Goal: Information Seeking & Learning: Find contact information

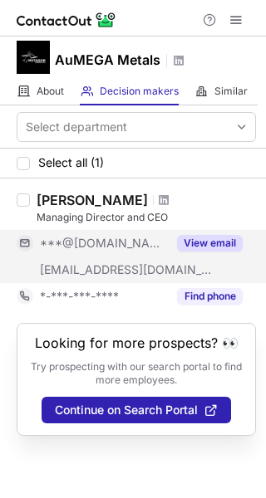
click at [199, 243] on button "View email" at bounding box center [210, 243] width 66 height 17
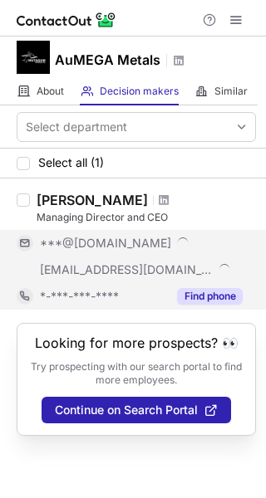
click at [212, 298] on button "Find phone" at bounding box center [210, 296] width 66 height 17
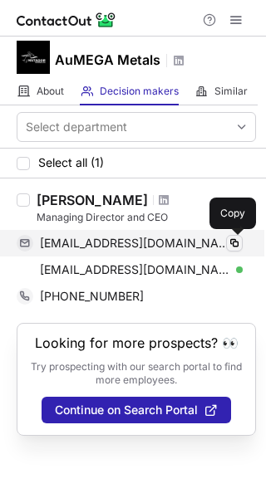
click at [233, 246] on span at bounding box center [233, 243] width 13 height 13
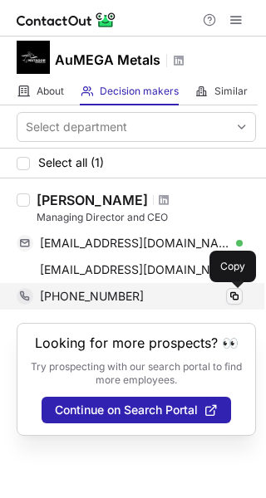
click at [237, 298] on span at bounding box center [233, 296] width 13 height 13
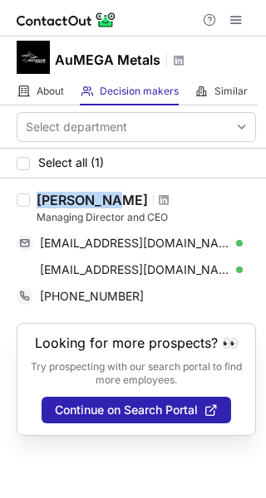
drag, startPoint x: 35, startPoint y: 193, endPoint x: 110, endPoint y: 203, distance: 75.3
click at [110, 203] on div "Sam Pazuki Managing Director and CEO sampazuki@gmail.com Verified Copy sampazuk…" at bounding box center [143, 251] width 226 height 118
copy div "Sam Pazuki"
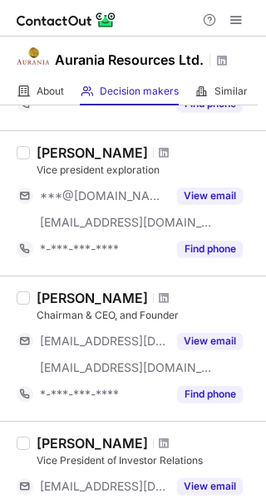
scroll to position [249, 0]
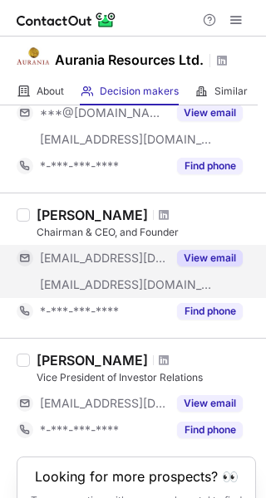
click at [222, 255] on button "View email" at bounding box center [210, 258] width 66 height 17
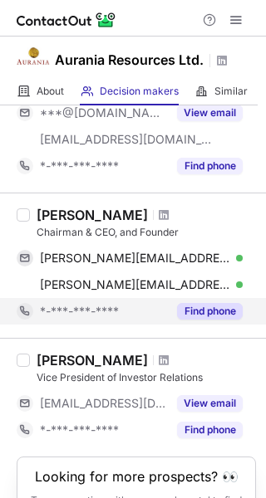
click at [216, 311] on button "Find phone" at bounding box center [210, 311] width 66 height 17
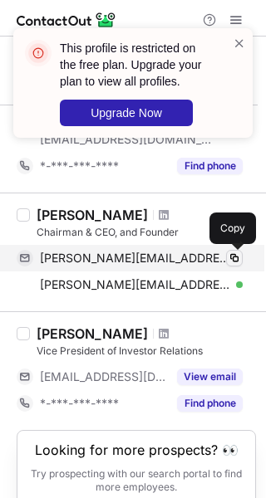
click at [231, 261] on span at bounding box center [233, 258] width 13 height 13
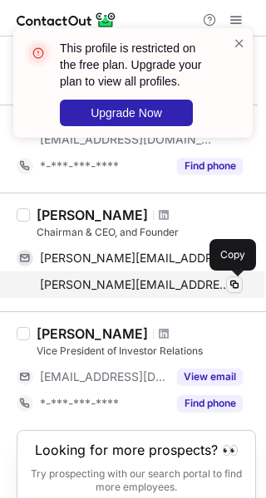
click at [229, 286] on span at bounding box center [233, 284] width 13 height 13
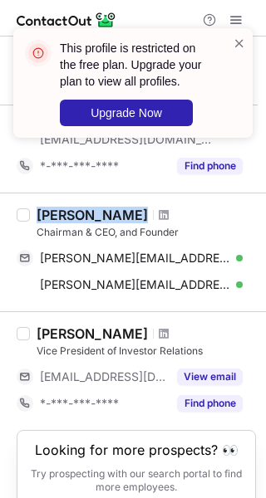
drag, startPoint x: 37, startPoint y: 218, endPoint x: 100, endPoint y: 221, distance: 63.1
click at [118, 220] on div "Keith Barron" at bounding box center [146, 215] width 219 height 17
copy div "Keith Barron"
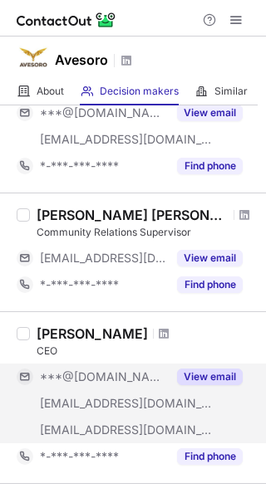
scroll to position [166, 0]
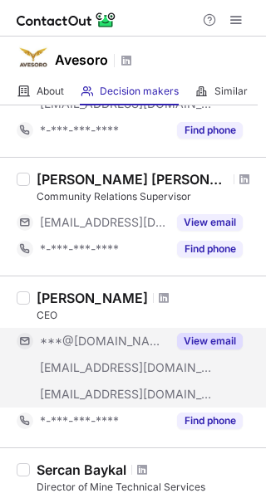
click at [198, 353] on div "View email" at bounding box center [205, 341] width 76 height 27
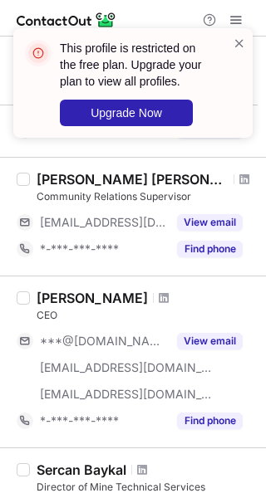
click at [237, 18] on div "This profile is restricted on the free plan. Upgrade your plan to view all prof…" at bounding box center [133, 90] width 266 height 156
click at [237, 46] on span at bounding box center [238, 43] width 13 height 17
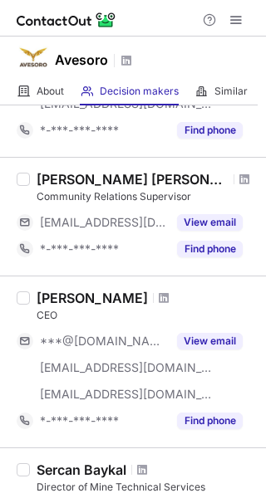
click at [232, 18] on div "This profile is restricted on the free plan. Upgrade your plan to view all prof…" at bounding box center [133, 90] width 266 height 156
click at [233, 23] on span at bounding box center [235, 19] width 13 height 13
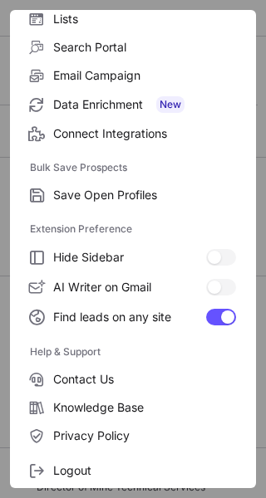
scroll to position [193, 0]
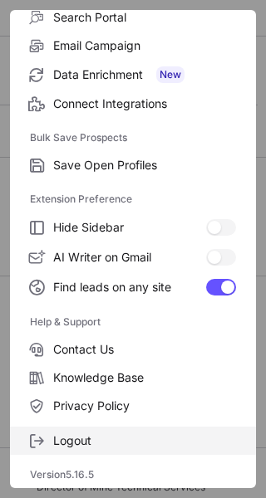
click at [74, 442] on span "Logout" at bounding box center [144, 440] width 183 height 15
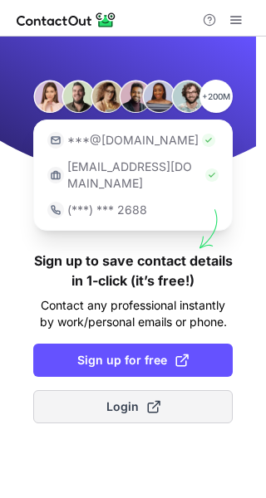
click at [100, 390] on button "Login" at bounding box center [132, 406] width 199 height 33
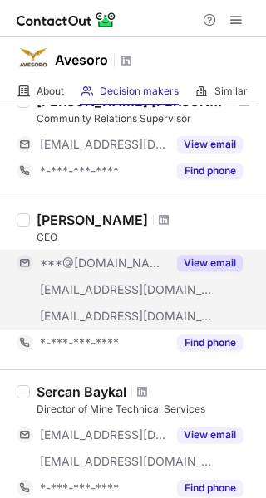
scroll to position [249, 0]
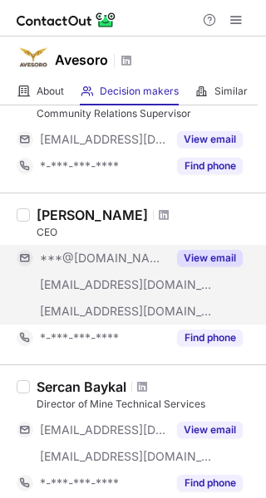
click at [188, 253] on button "View email" at bounding box center [210, 258] width 66 height 17
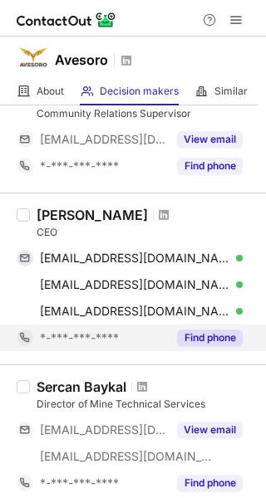
click at [214, 340] on button "Find phone" at bounding box center [210, 338] width 66 height 17
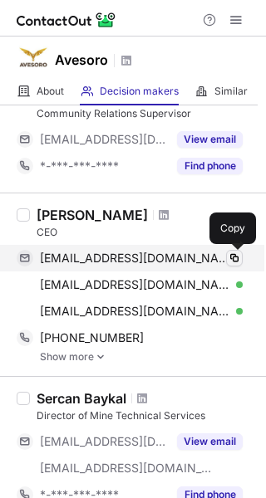
click at [230, 260] on span at bounding box center [233, 258] width 13 height 13
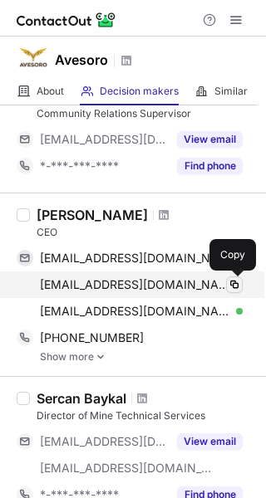
click at [237, 289] on span at bounding box center [233, 284] width 13 height 13
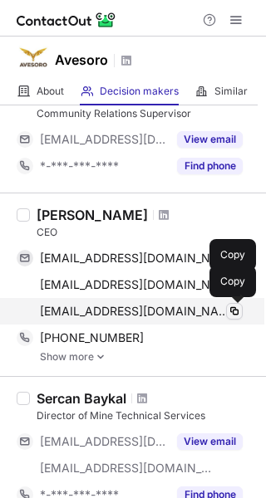
click at [236, 317] on span at bounding box center [233, 311] width 13 height 13
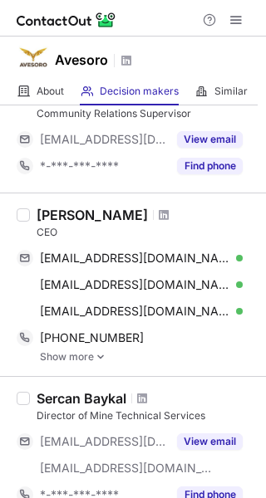
click at [81, 355] on link "Show more" at bounding box center [148, 357] width 216 height 12
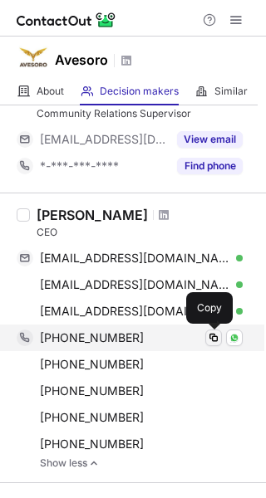
click at [216, 343] on span at bounding box center [213, 337] width 13 height 13
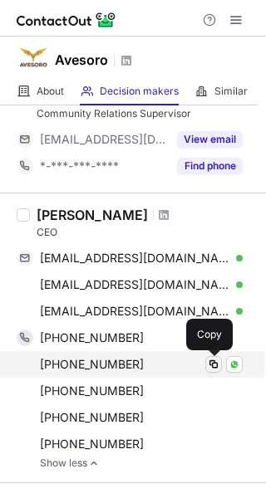
click at [218, 366] on span at bounding box center [213, 364] width 13 height 13
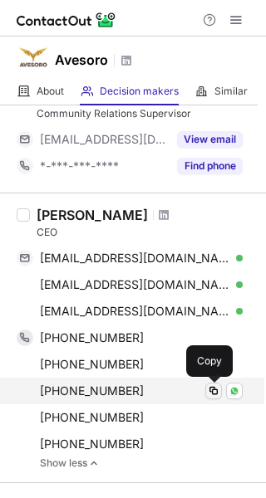
click at [212, 388] on span at bounding box center [213, 390] width 13 height 13
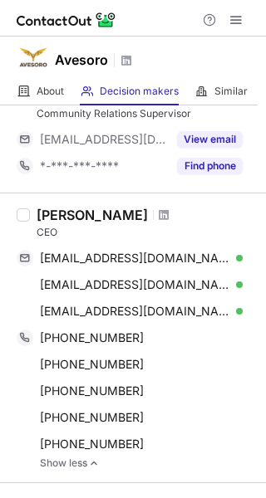
drag, startPoint x: 40, startPoint y: 212, endPoint x: 141, endPoint y: 206, distance: 101.4
click at [141, 206] on div "Serhan Umurhan CEO serhanumurhan@gmail.com Verified Copy serhan.umurhan@kozagol…" at bounding box center [133, 338] width 266 height 290
copy div "Serhan Umurhan"
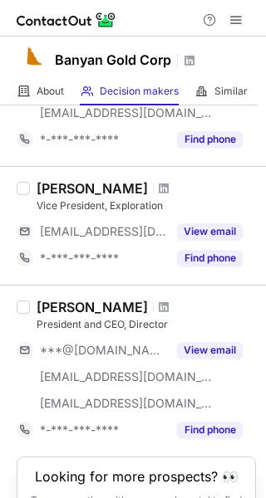
scroll to position [332, 0]
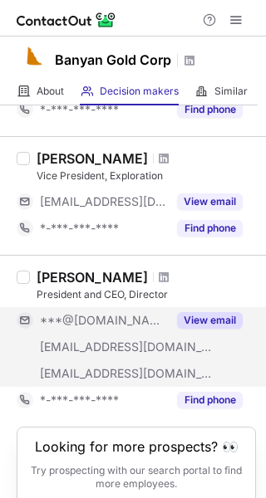
click at [188, 328] on button "View email" at bounding box center [210, 320] width 66 height 17
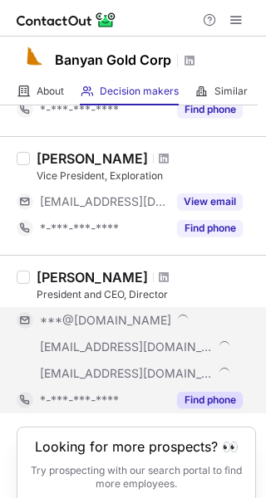
click at [200, 401] on button "Find phone" at bounding box center [210, 400] width 66 height 17
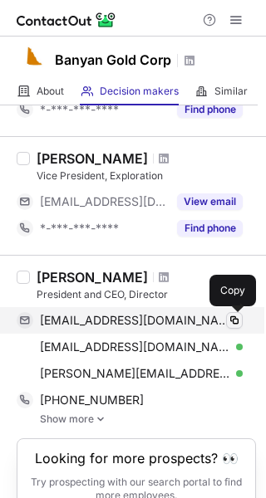
click at [235, 313] on button at bounding box center [234, 320] width 17 height 17
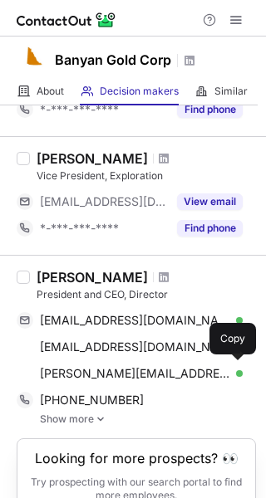
click at [65, 416] on link "Show more" at bounding box center [148, 419] width 216 height 12
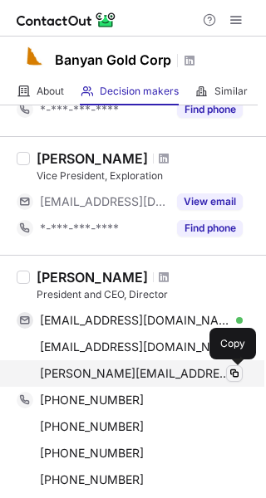
click at [230, 374] on span at bounding box center [233, 373] width 13 height 13
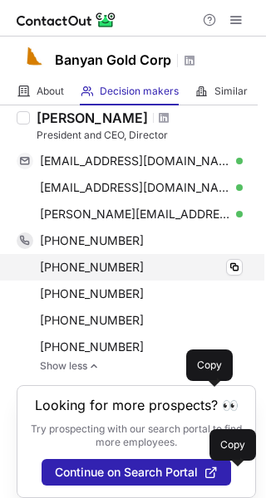
scroll to position [498, 0]
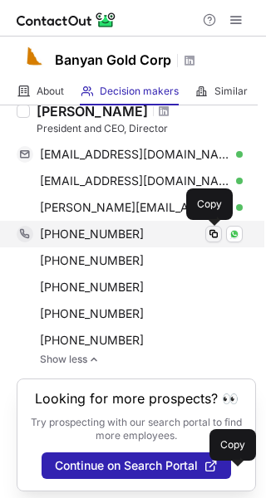
click at [216, 232] on span at bounding box center [213, 233] width 13 height 13
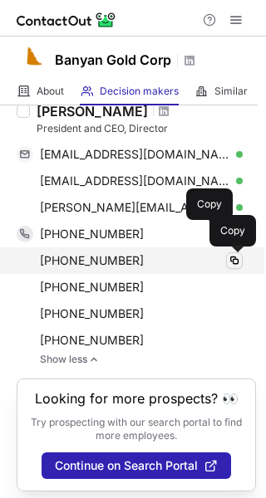
click at [233, 265] on span at bounding box center [233, 260] width 13 height 13
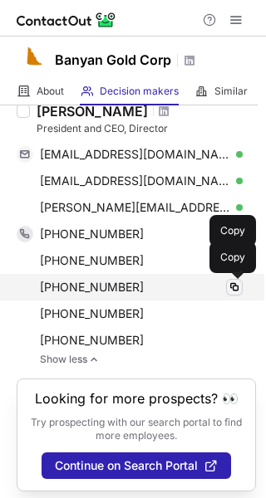
click at [230, 291] on span at bounding box center [233, 287] width 13 height 13
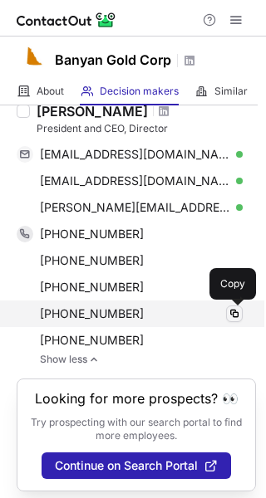
click at [234, 312] on span at bounding box center [233, 313] width 13 height 13
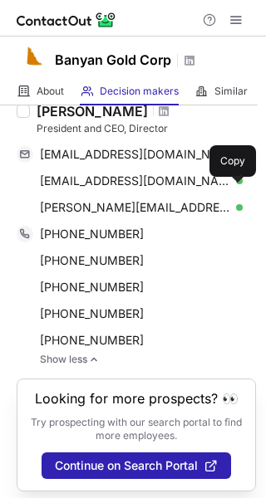
scroll to position [415, 0]
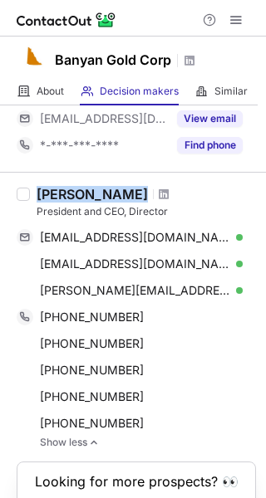
drag, startPoint x: 40, startPoint y: 186, endPoint x: 115, endPoint y: 185, distance: 75.5
click at [115, 185] on div "Tara Christie President and CEO, Director taramchristie@gmail.com Verified Copy…" at bounding box center [133, 317] width 266 height 290
copy div "Tara Christie"
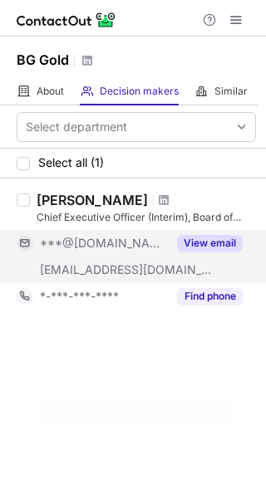
click at [197, 243] on button "View email" at bounding box center [210, 243] width 66 height 17
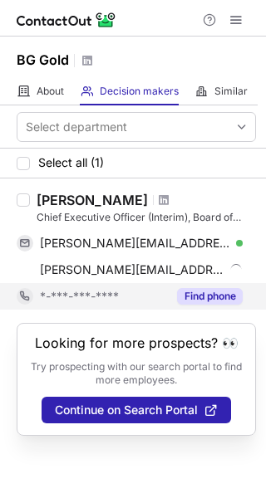
click at [207, 298] on button "Find phone" at bounding box center [210, 296] width 66 height 17
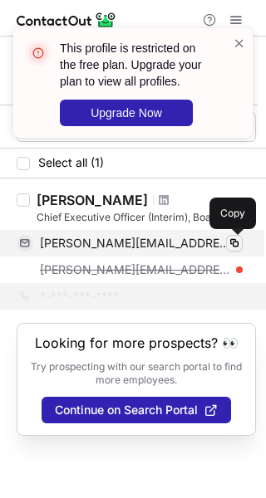
click at [229, 243] on span at bounding box center [233, 243] width 13 height 13
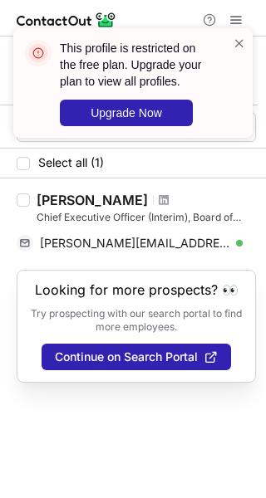
drag, startPoint x: 37, startPoint y: 203, endPoint x: 119, endPoint y: 201, distance: 81.4
click at [133, 198] on div "[PERSON_NAME]" at bounding box center [146, 200] width 219 height 17
copy div "[PERSON_NAME]"
